Goal: Manage account settings

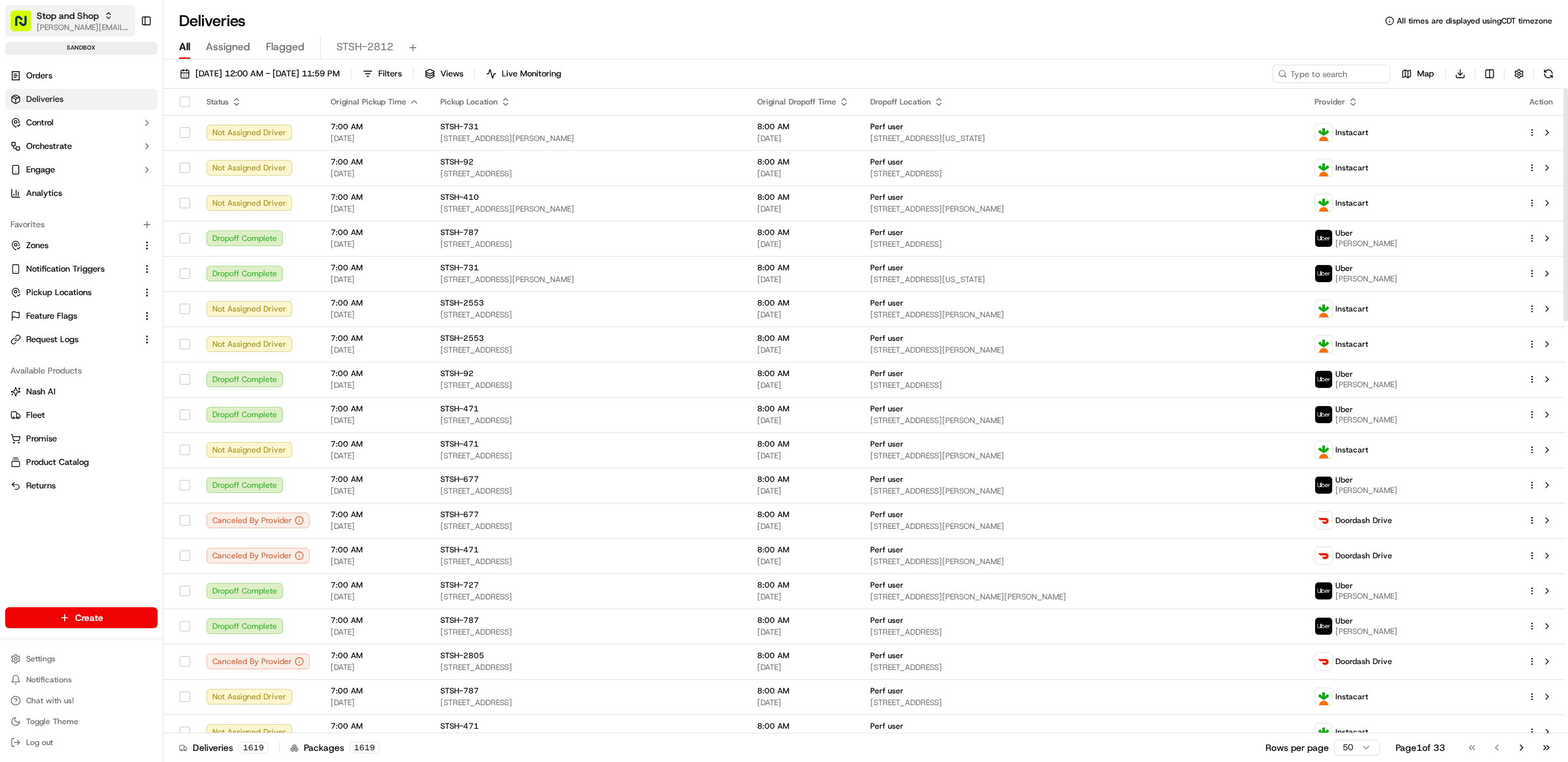
click at [77, 18] on span "Stop and Shop" at bounding box center [68, 15] width 62 height 13
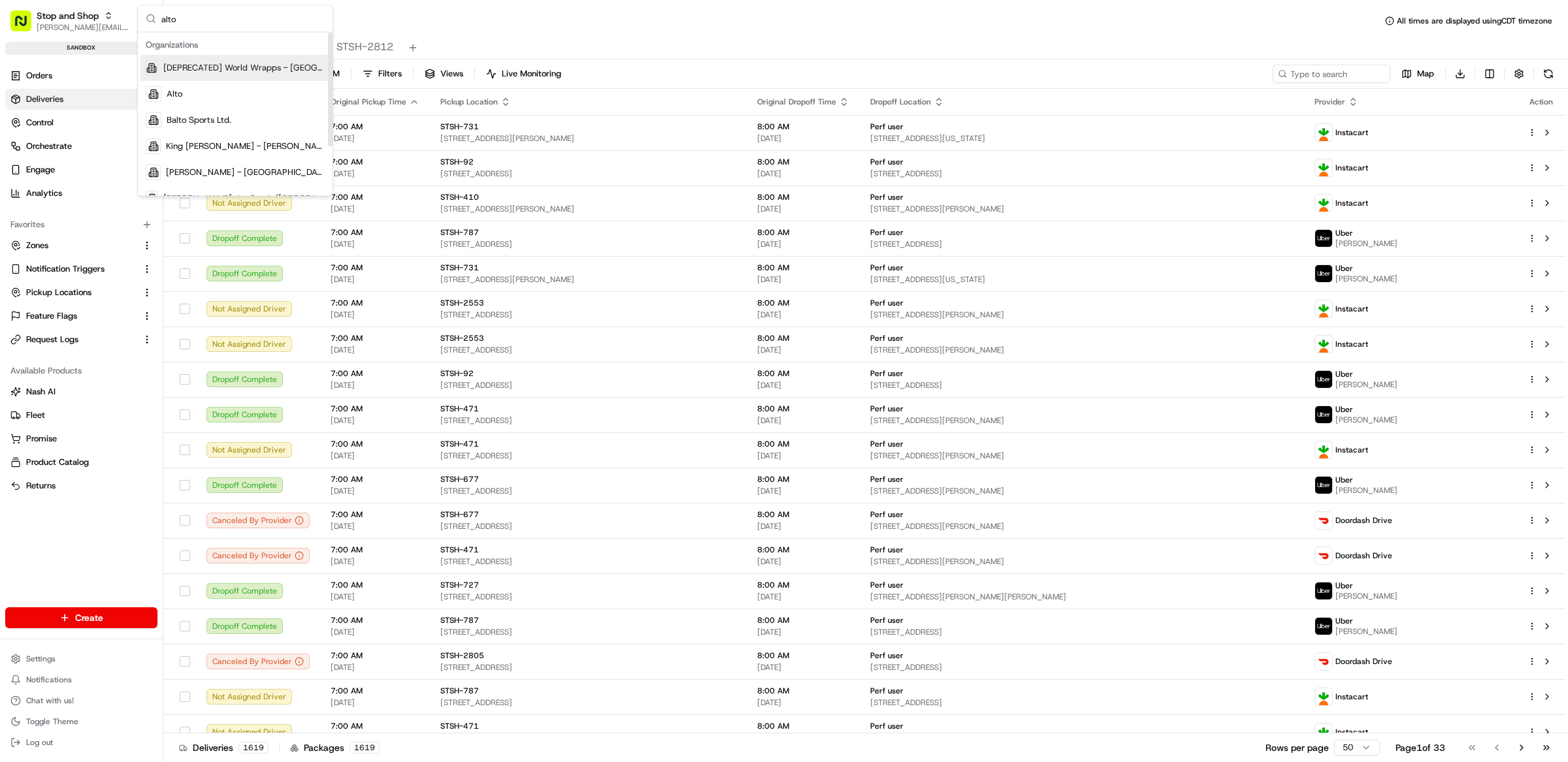
type input "alto"
click at [198, 98] on div "Alto" at bounding box center [234, 93] width 189 height 26
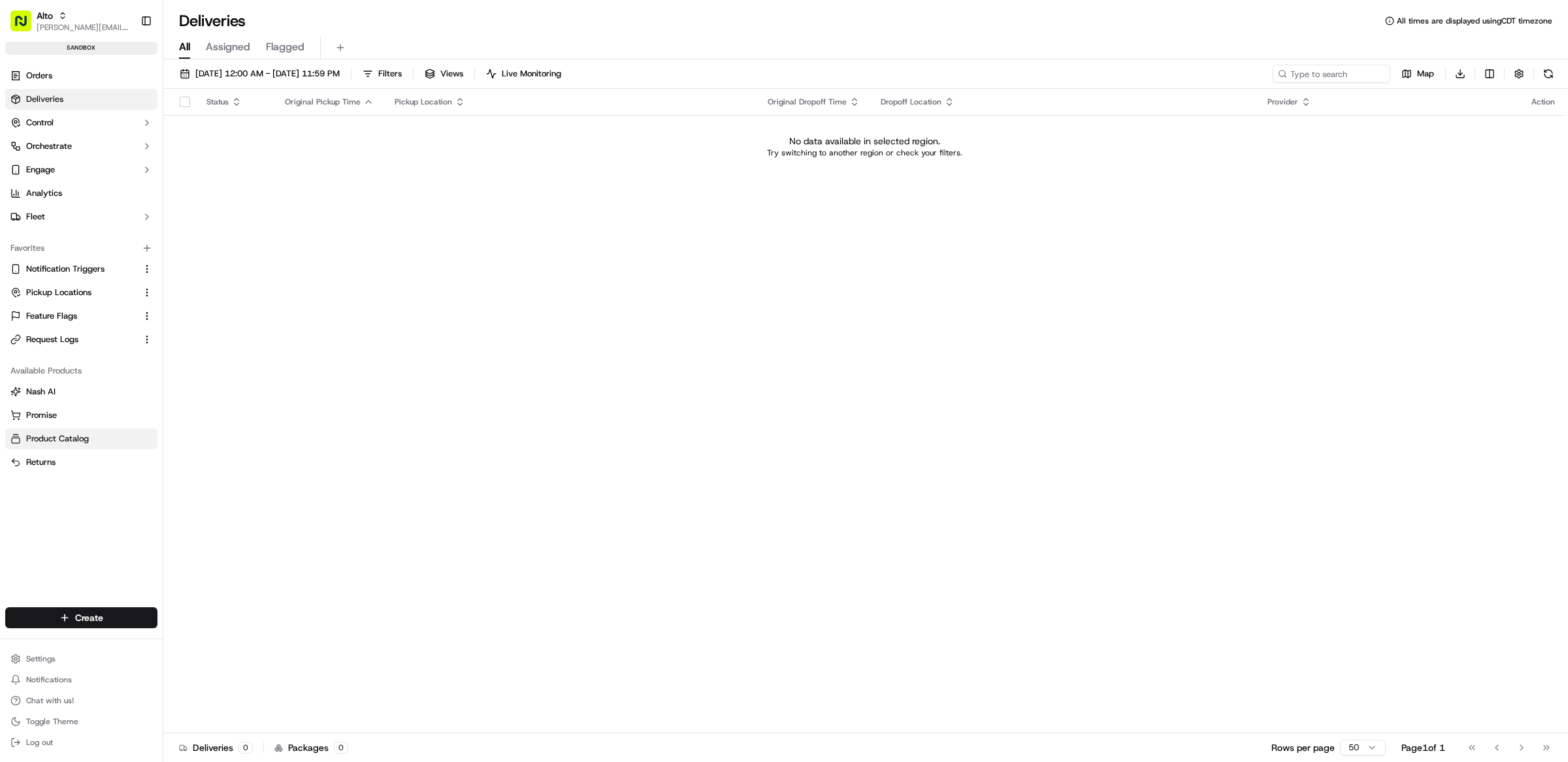
click at [61, 436] on span "Product Catalog" at bounding box center [57, 439] width 63 height 12
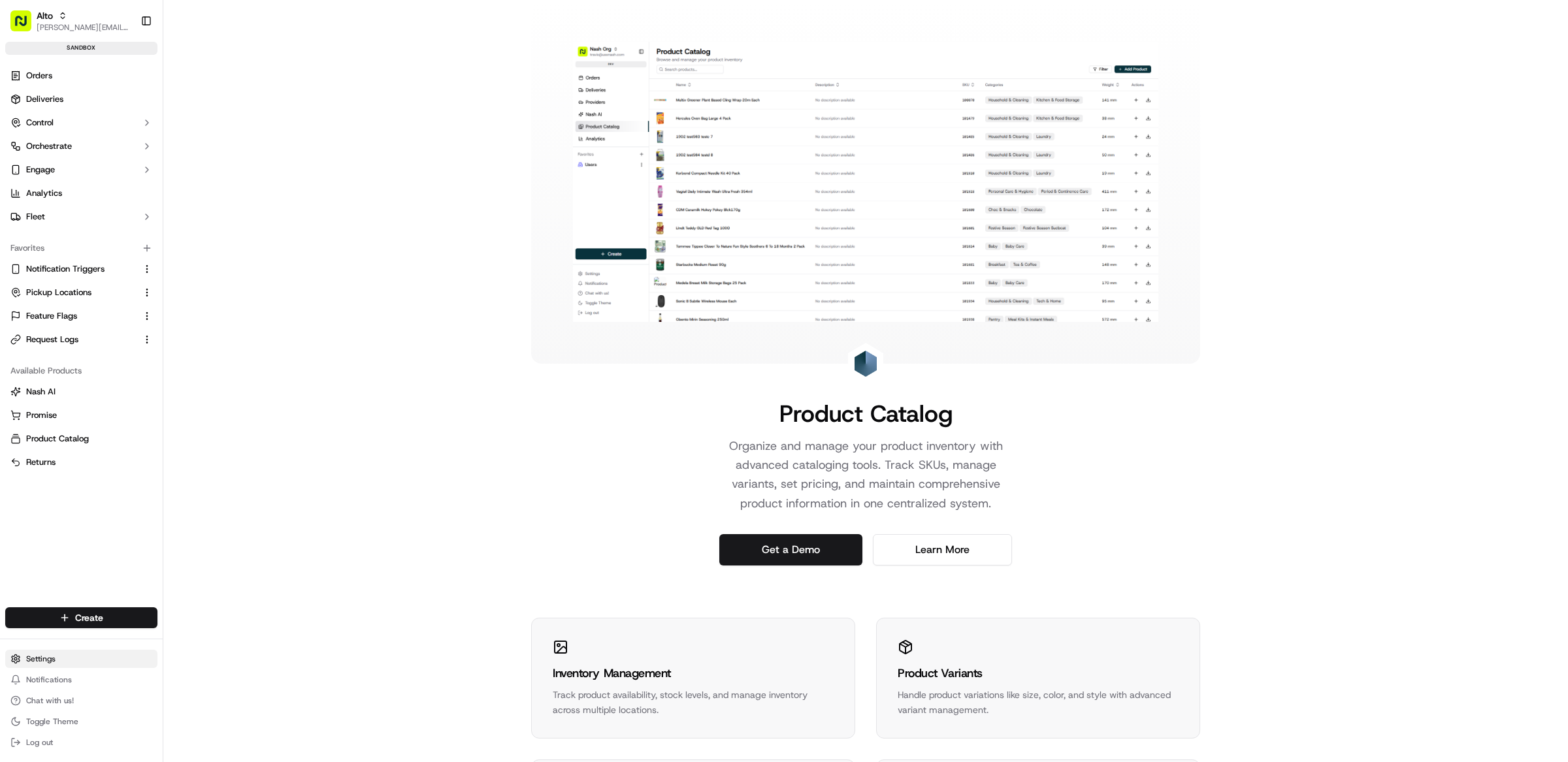
click at [51, 659] on html "Alto [EMAIL_ADDRESS][DOMAIN_NAME] Toggle Sidebar sandbox Orders Deliveries Cont…" at bounding box center [784, 381] width 1568 height 762
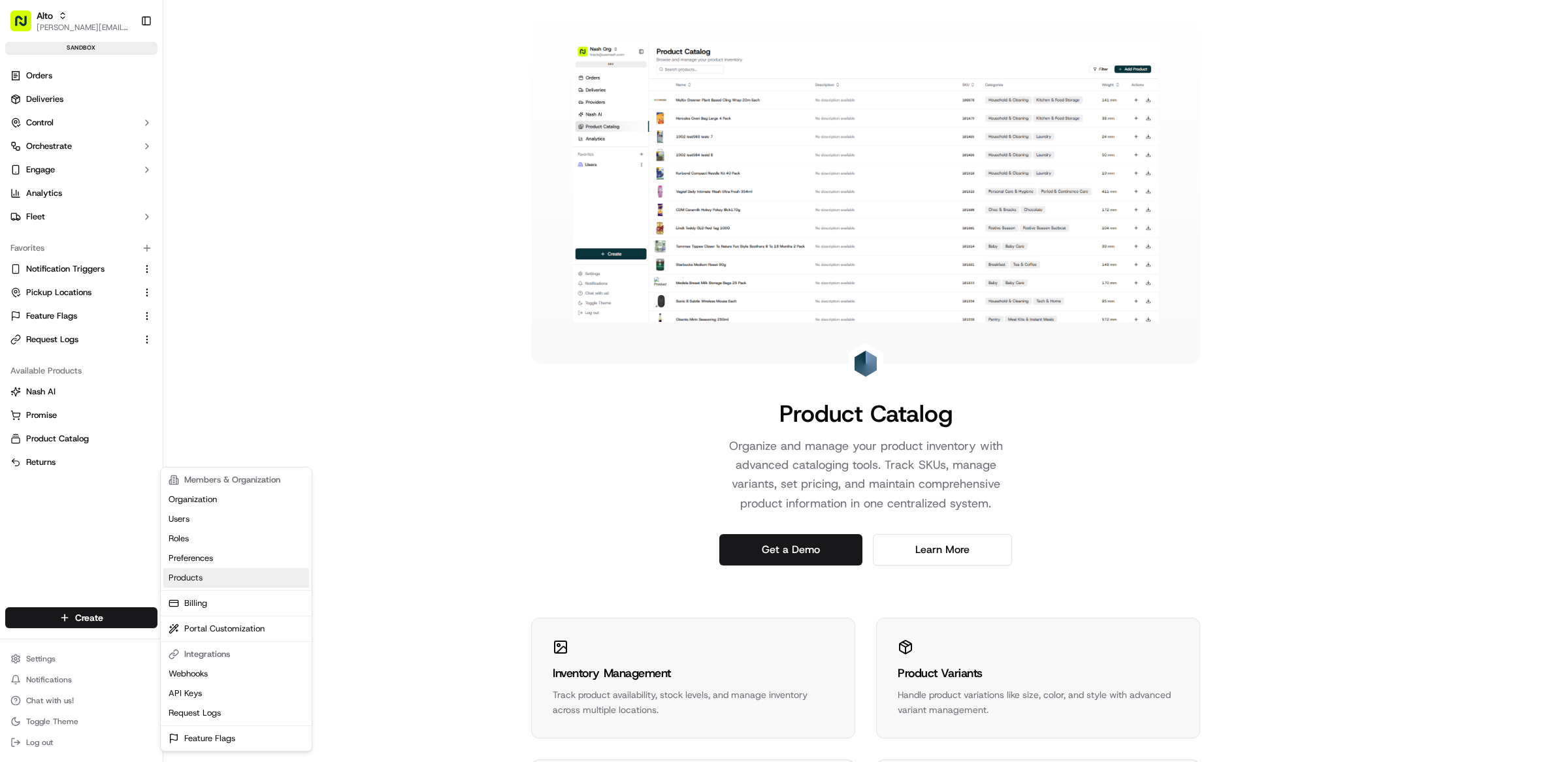
click at [216, 575] on link "Products" at bounding box center [236, 578] width 145 height 20
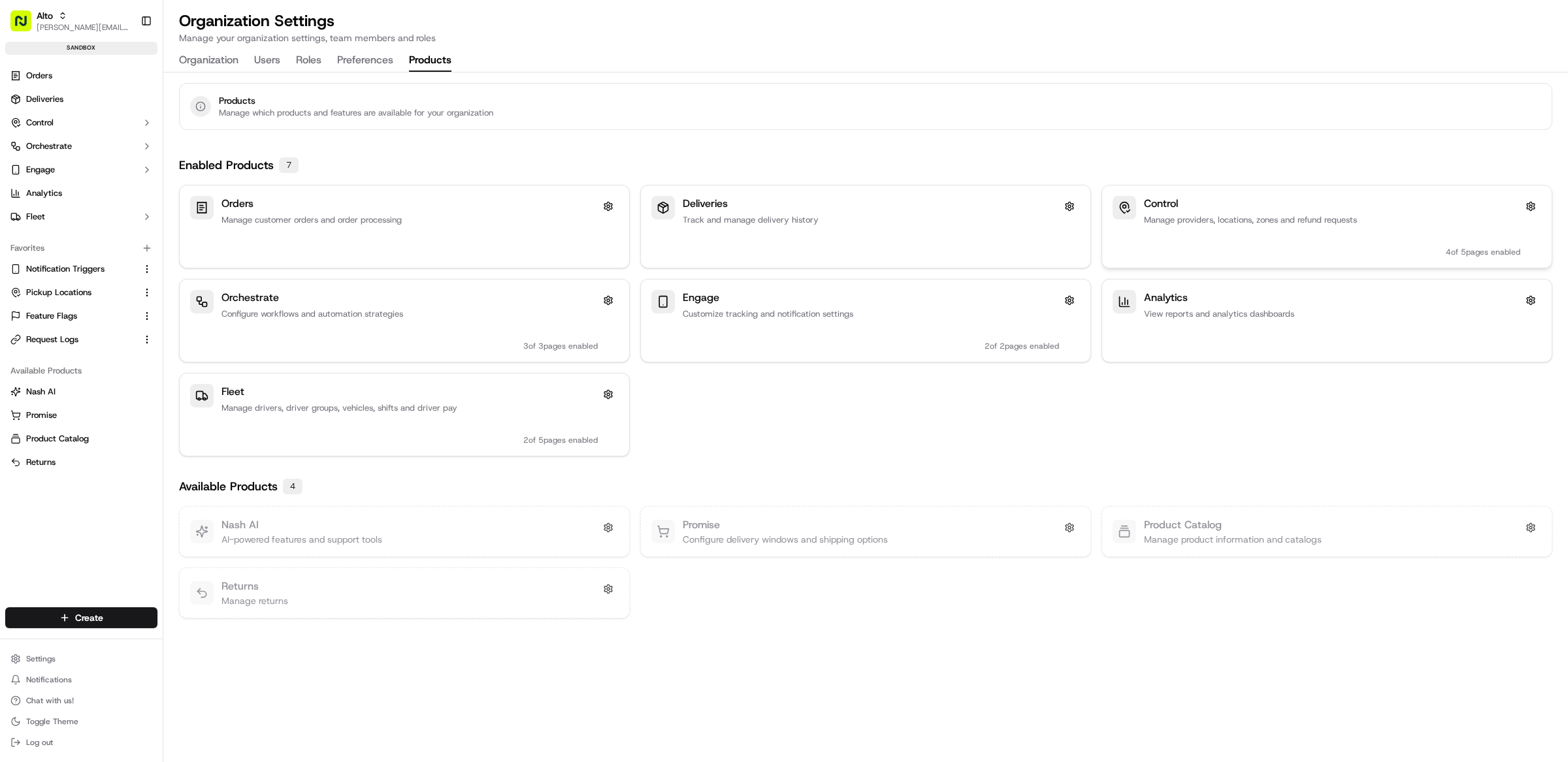
click at [1426, 237] on div "Control Manage providers, locations, zones and refund requests 4 of 5 pages ena…" at bounding box center [1331, 226] width 376 height 61
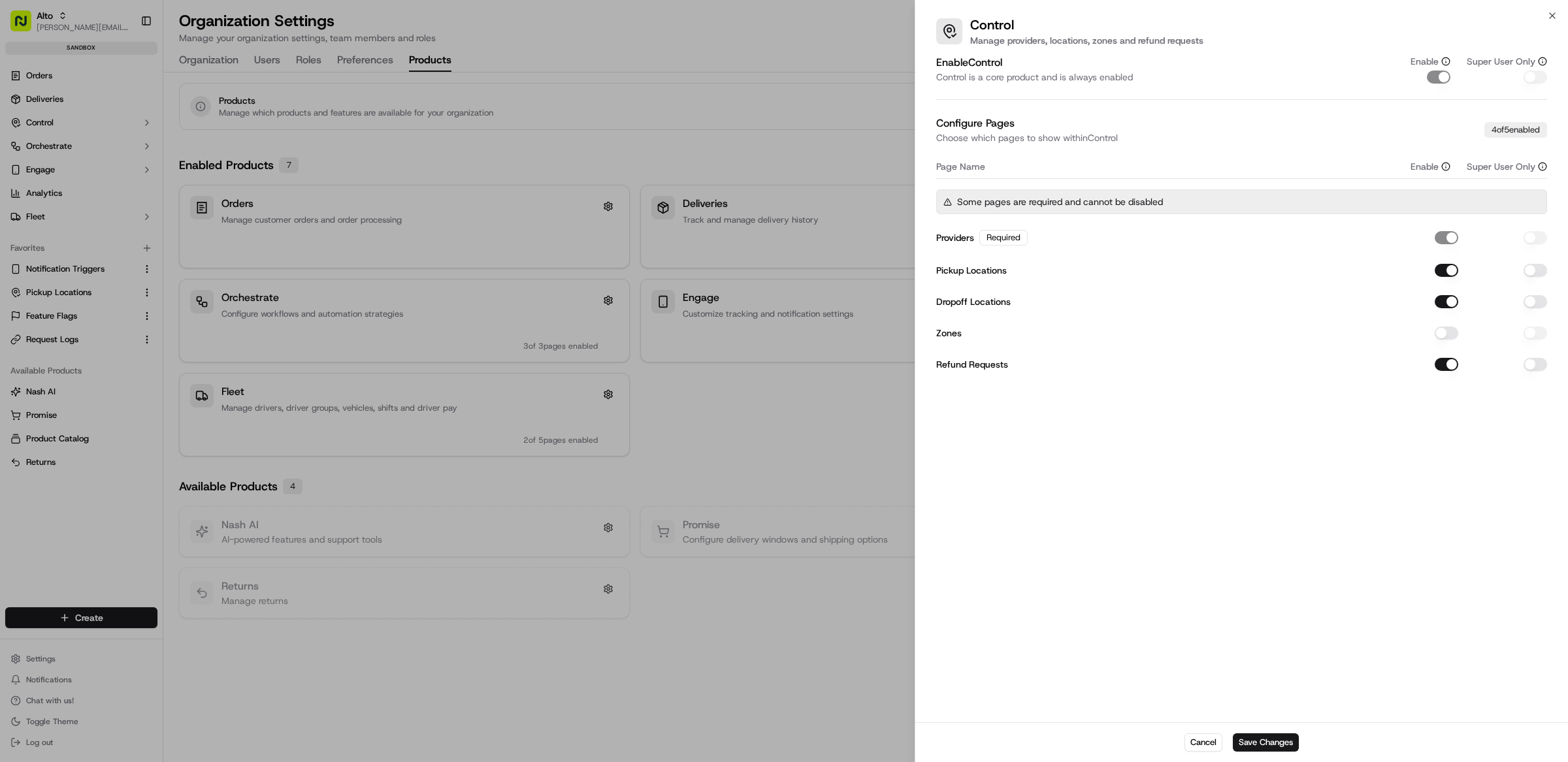
click at [1453, 323] on div "Zones" at bounding box center [1242, 332] width 611 height 23
click at [1449, 331] on button "Zones" at bounding box center [1446, 332] width 23 height 13
click at [1534, 268] on button "button" at bounding box center [1535, 270] width 23 height 13
click at [1534, 268] on button "button" at bounding box center [1535, 270] width 23 height 13
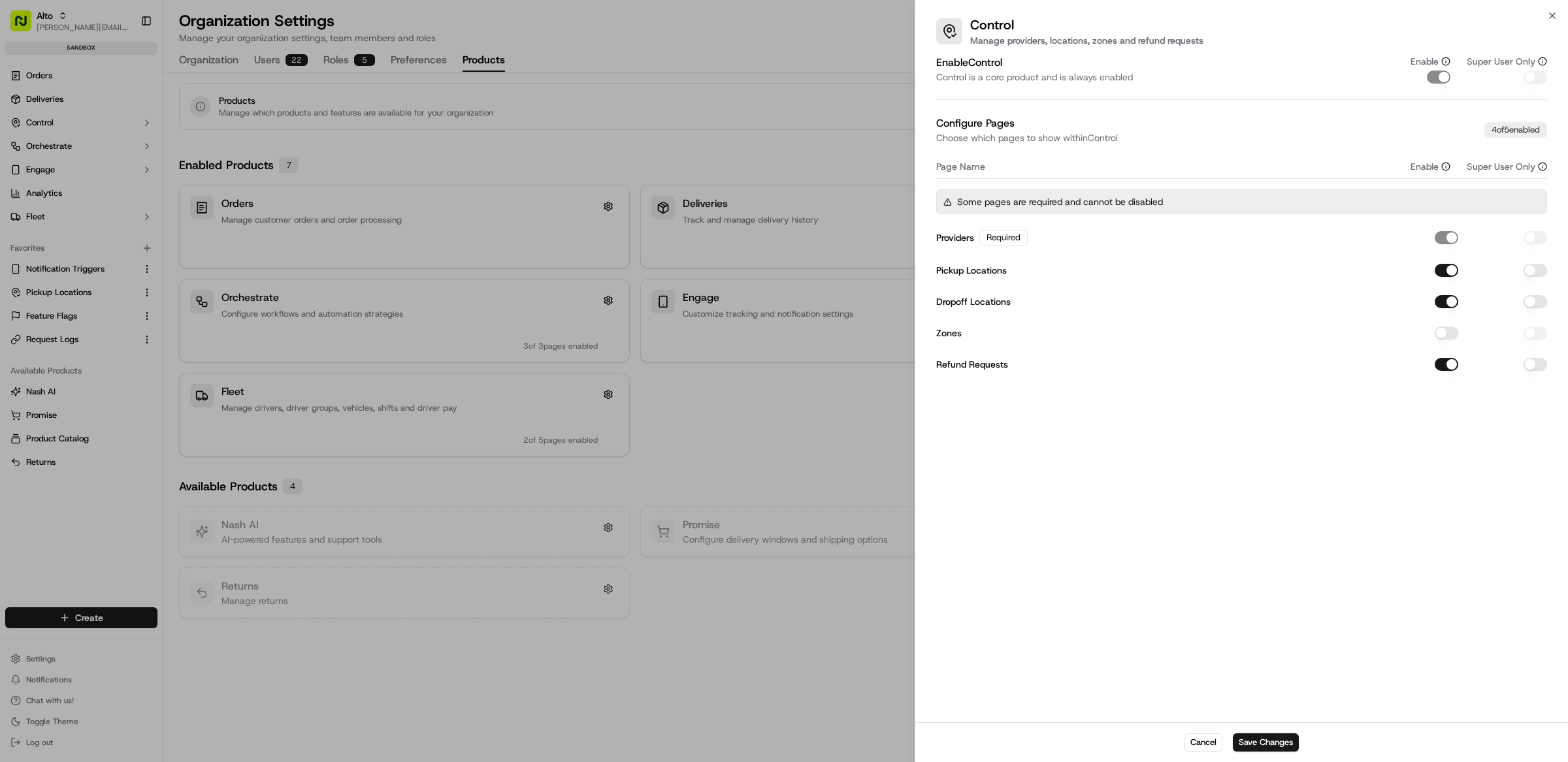
click at [1534, 283] on div "Providers Required Pickup Locations Dropoff Locations Zones Refund Requests" at bounding box center [1242, 300] width 611 height 151
click at [1536, 300] on button "button" at bounding box center [1535, 301] width 23 height 13
click at [1536, 301] on button "button" at bounding box center [1535, 301] width 23 height 13
click at [1445, 335] on button "Zones" at bounding box center [1446, 332] width 23 height 13
click at [1287, 742] on button "Save Changes" at bounding box center [1266, 742] width 66 height 18
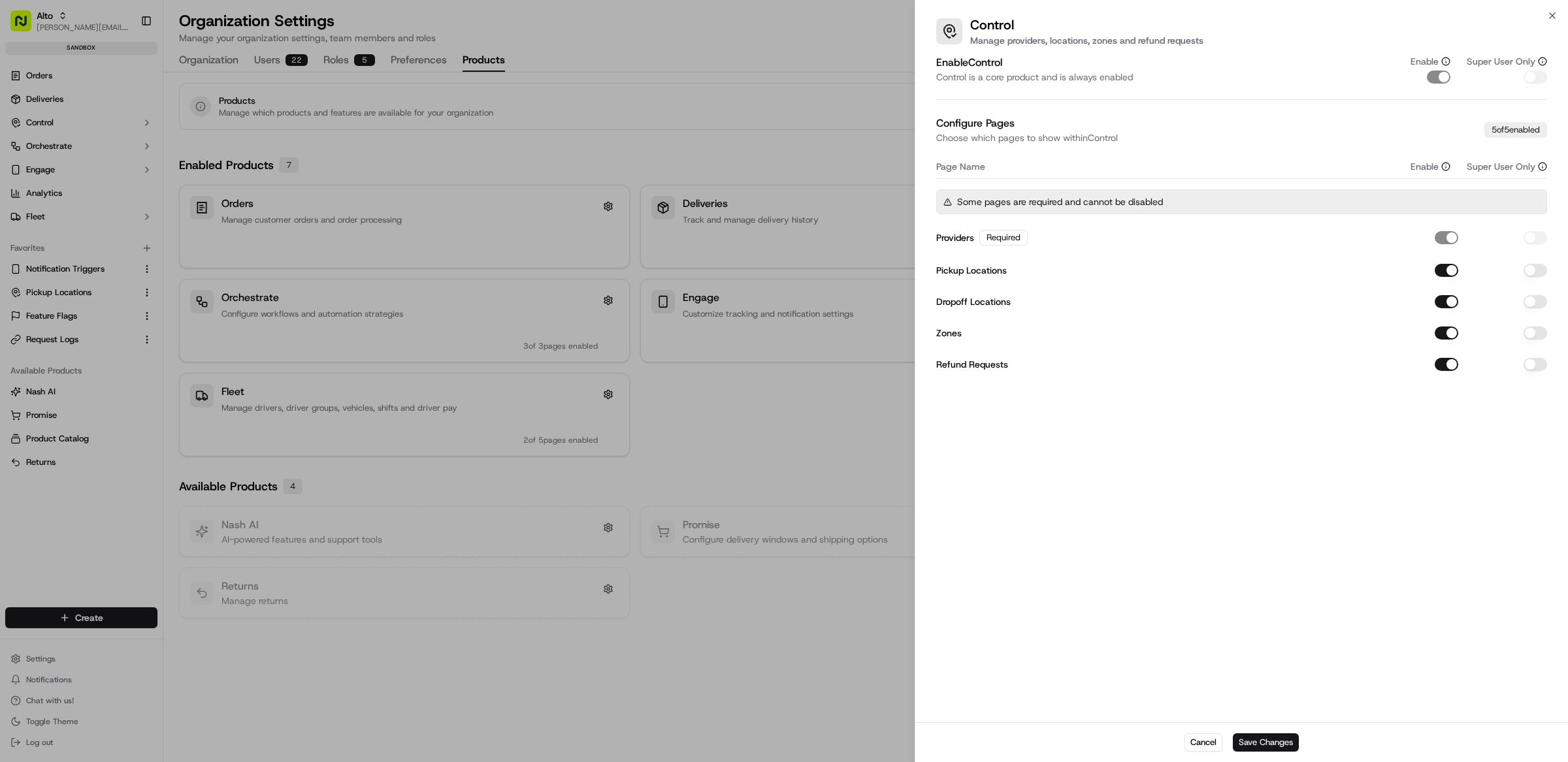
click at [1287, 742] on div "Cancel Save Changes" at bounding box center [1242, 742] width 653 height 40
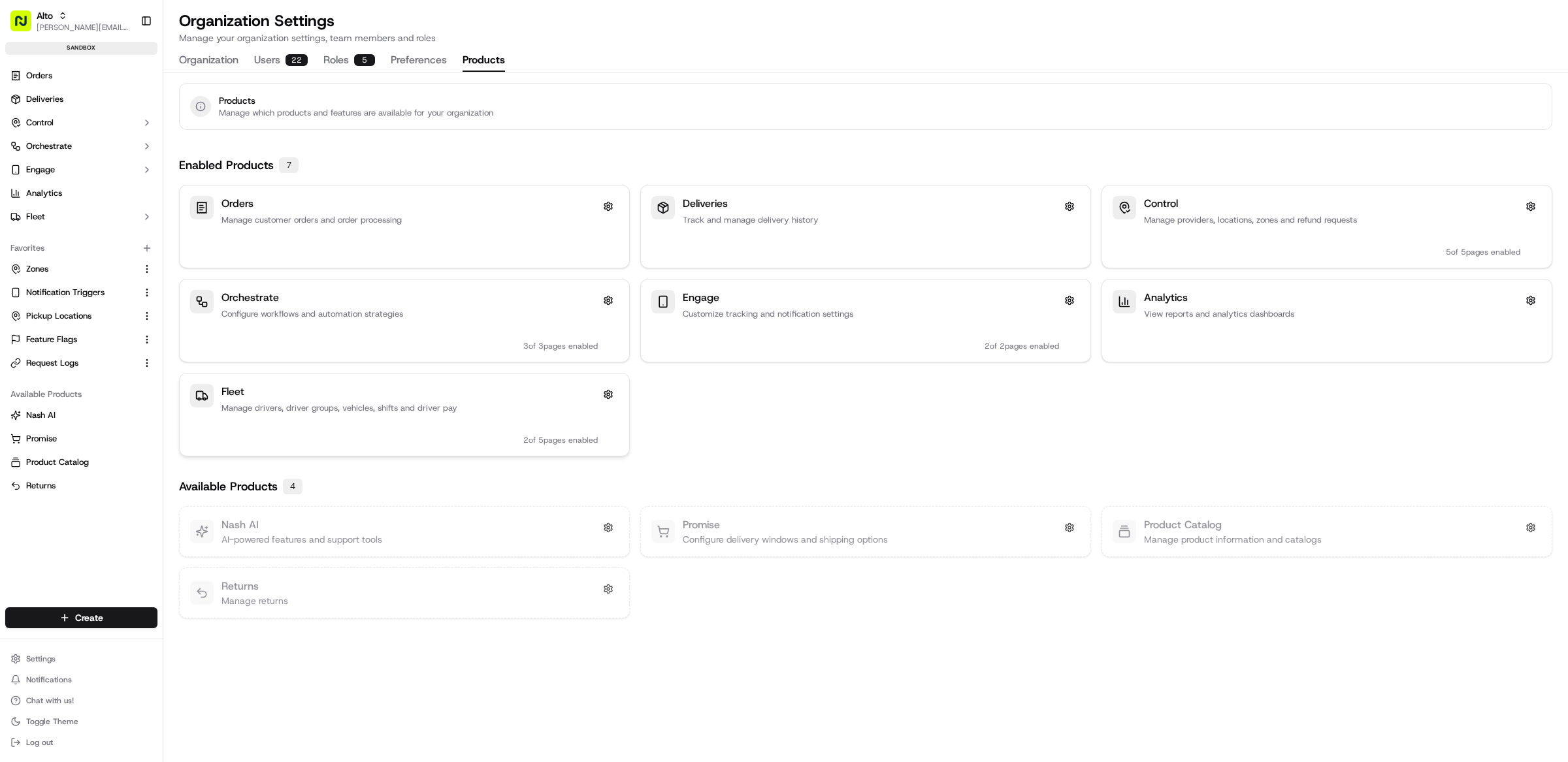
click at [461, 434] on div "Fleet Manage drivers, driver groups, vehicles, shifts and driver pay 2 of 5 pag…" at bounding box center [409, 414] width 376 height 61
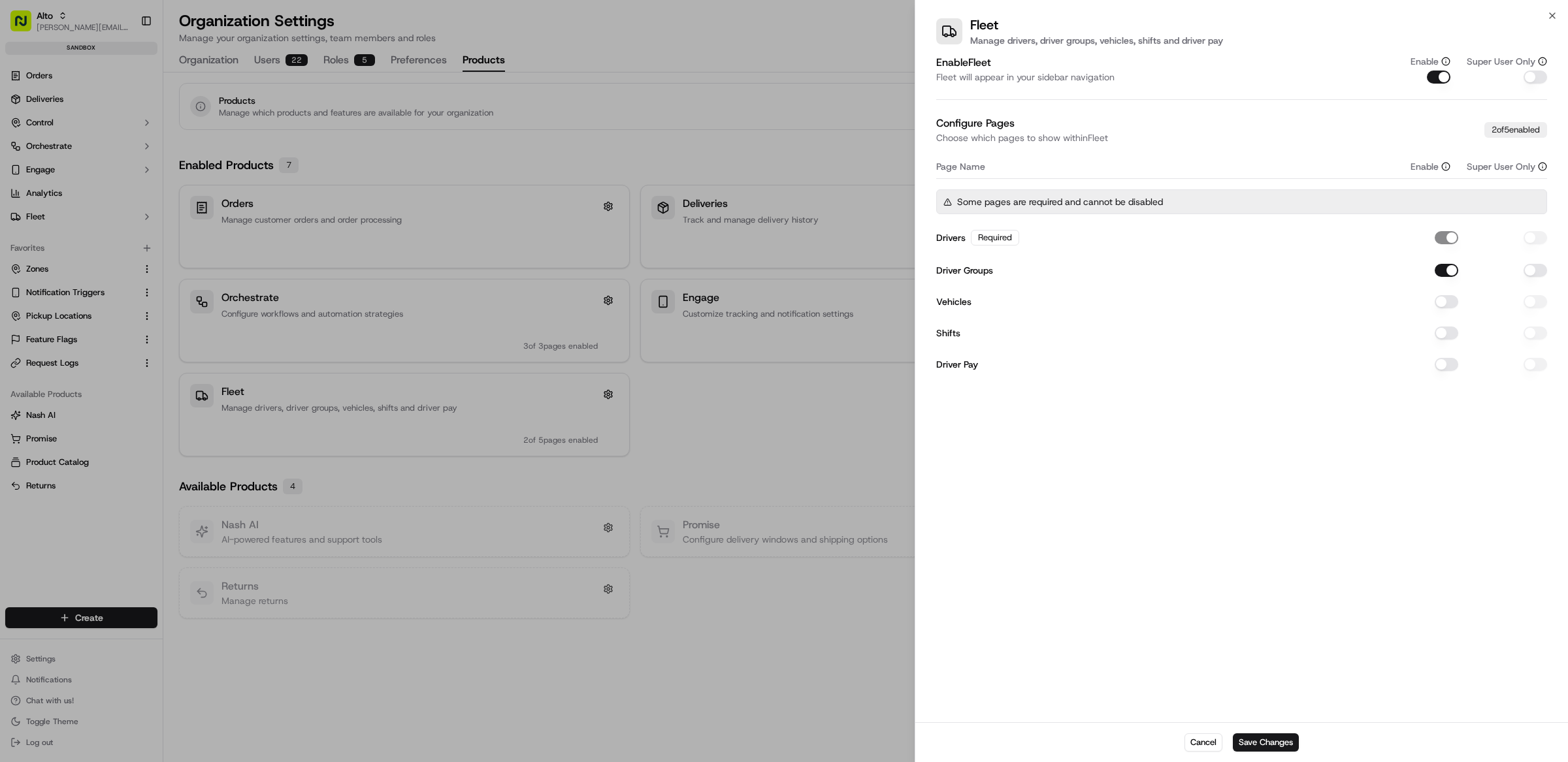
click at [1446, 306] on button "Vehicles" at bounding box center [1446, 301] width 23 height 13
click at [1447, 332] on button "Shifts" at bounding box center [1446, 332] width 23 height 13
click at [1449, 333] on button "Shifts" at bounding box center [1446, 332] width 23 height 13
click at [1447, 337] on button "Shifts" at bounding box center [1446, 332] width 23 height 13
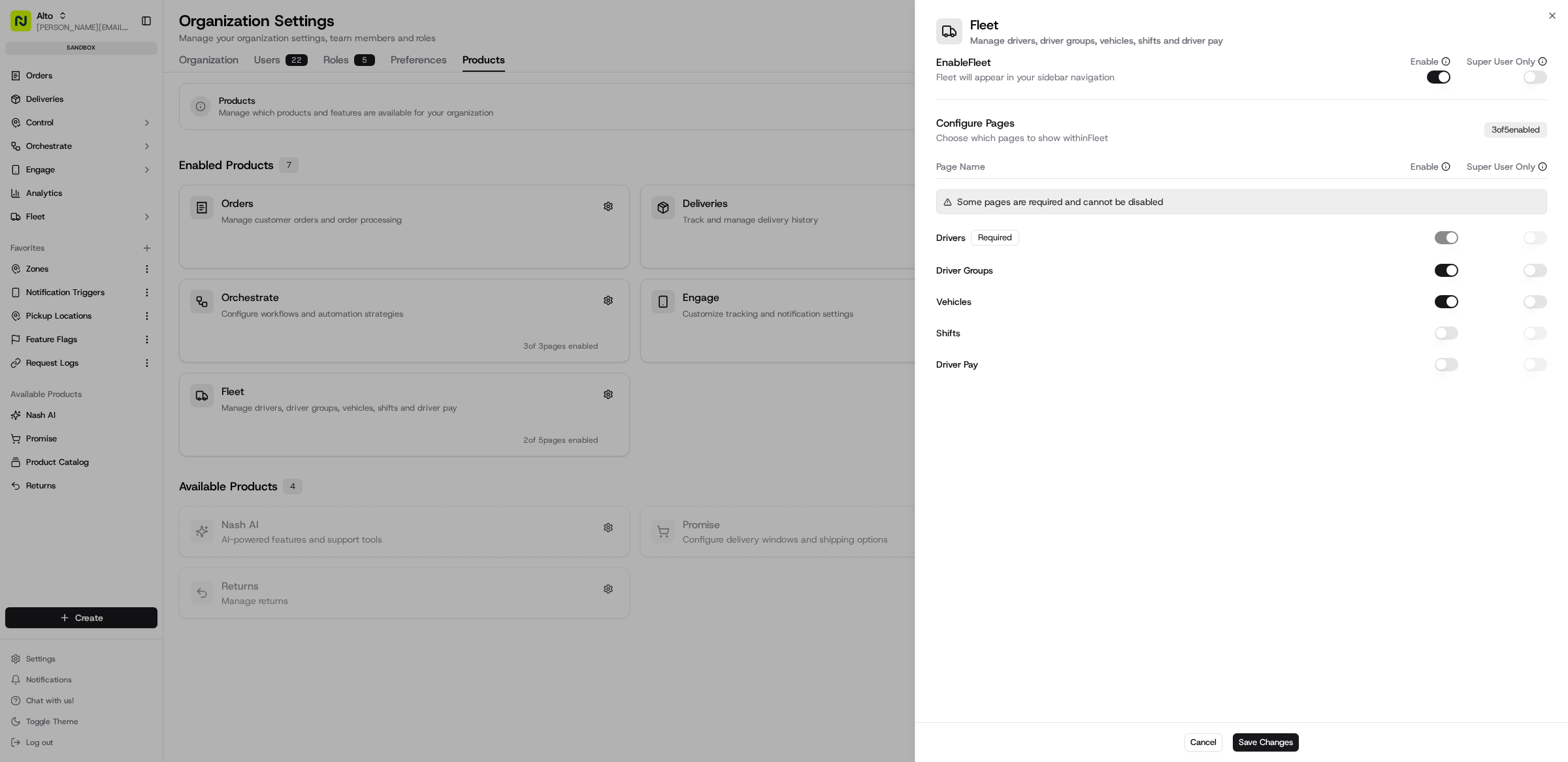
click at [1449, 299] on button "Vehicles" at bounding box center [1446, 301] width 23 height 13
click at [1206, 745] on button "Cancel" at bounding box center [1203, 742] width 38 height 18
